Goal: Task Accomplishment & Management: Manage account settings

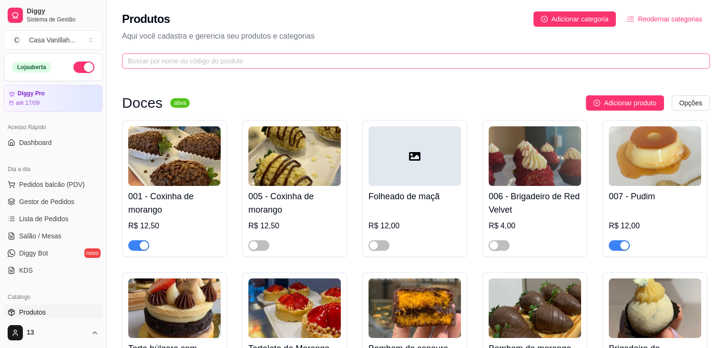
scroll to position [238, 0]
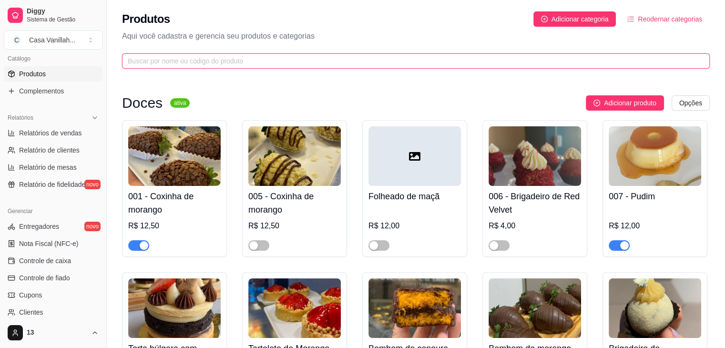
click at [304, 63] on input "text" at bounding box center [412, 61] width 568 height 10
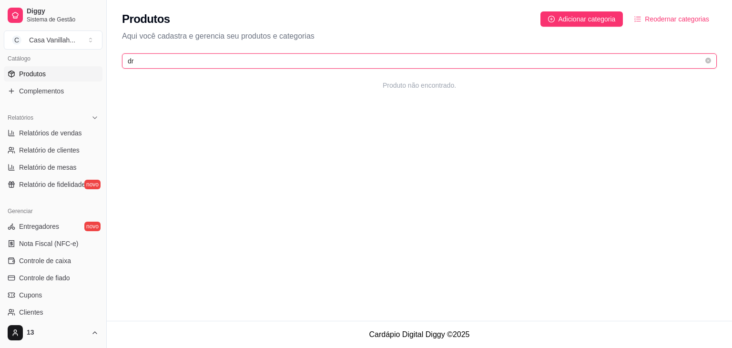
type input "d"
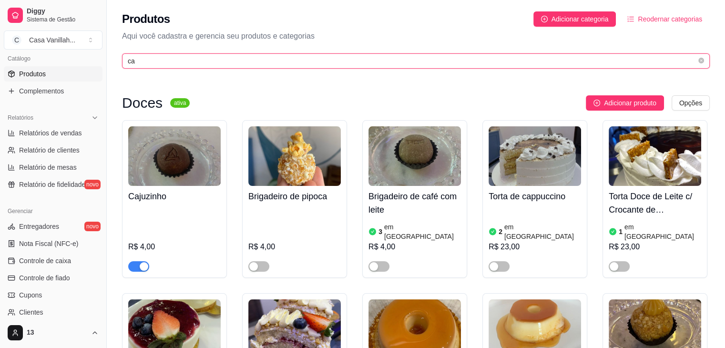
type input "c"
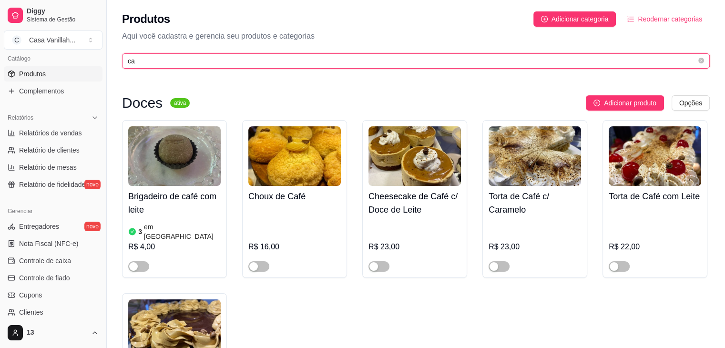
type input "c"
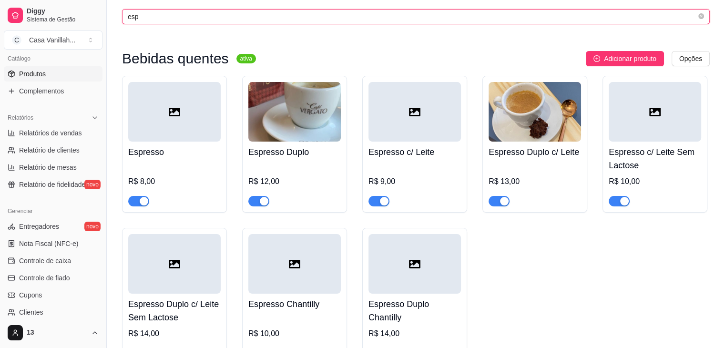
scroll to position [110, 0]
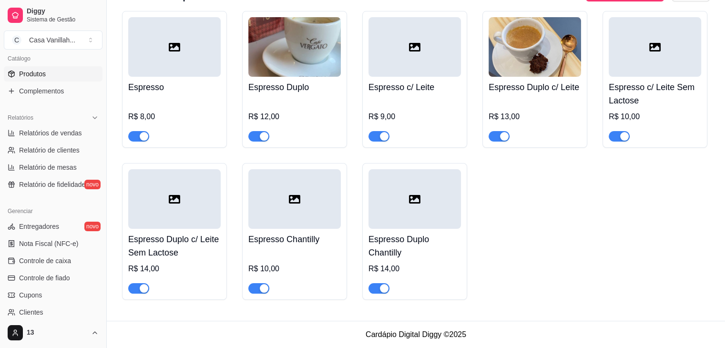
type input "esp"
click at [526, 253] on div "Espresso R$ 8,00 Espresso Duplo R$ 12,00 Espresso c/ Leite R$ 9,00 Espresso Dup…" at bounding box center [415, 155] width 587 height 289
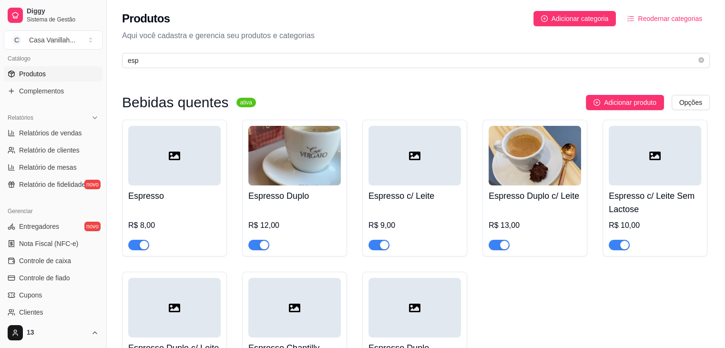
scroll to position [0, 0]
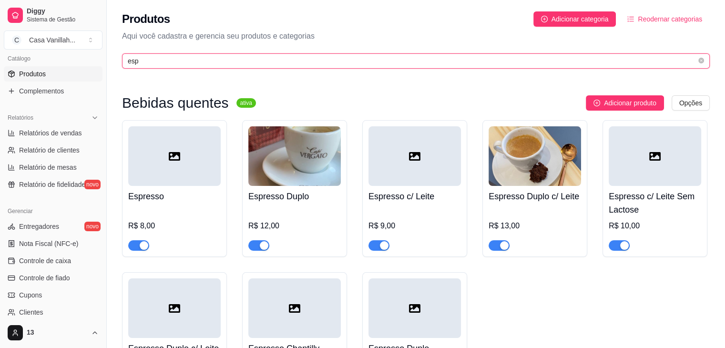
click at [172, 64] on input "esp" at bounding box center [412, 61] width 568 height 10
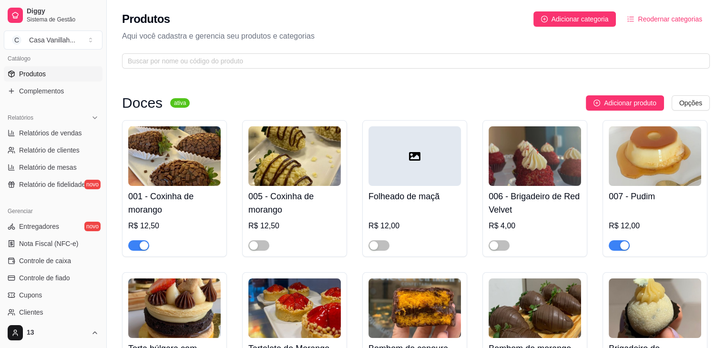
click at [667, 23] on button "Reodernar categorias" at bounding box center [664, 18] width 90 height 15
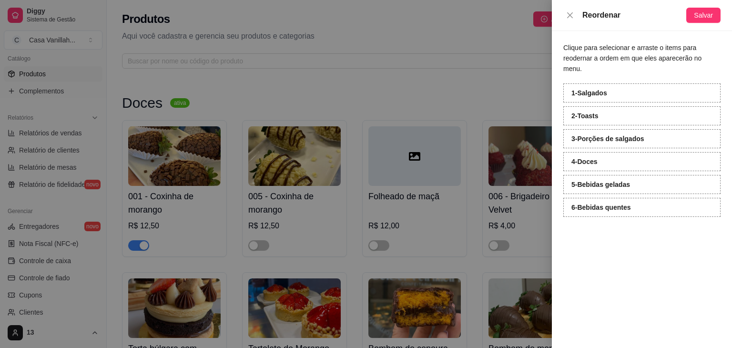
click at [622, 243] on div "Clique para selecionar e arraste o items para reodernar a ordem em que eles apa…" at bounding box center [642, 189] width 180 height 317
click at [696, 16] on span "Salvar" at bounding box center [703, 15] width 19 height 10
click at [570, 17] on icon "close" at bounding box center [570, 15] width 8 height 8
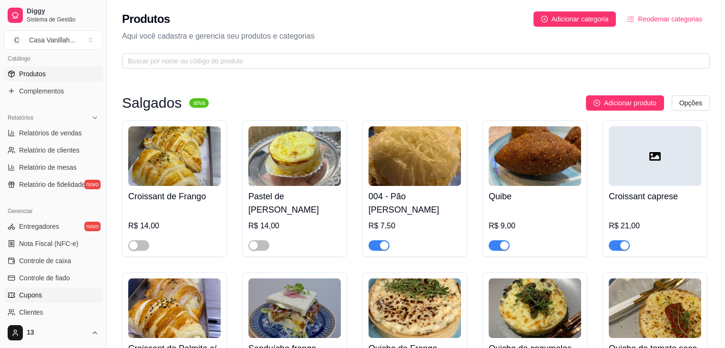
click at [34, 294] on span "Cupons" at bounding box center [30, 295] width 23 height 10
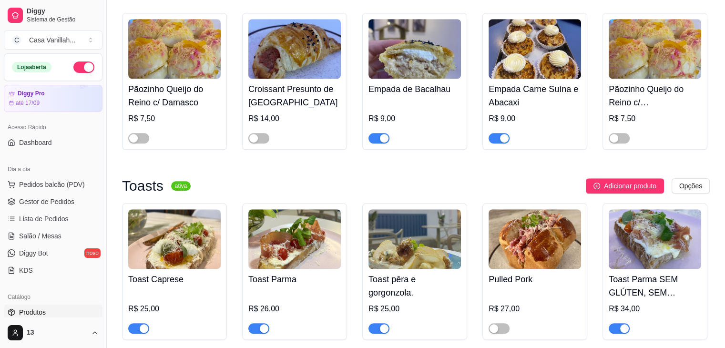
scroll to position [810, 0]
